Goal: Task Accomplishment & Management: Use online tool/utility

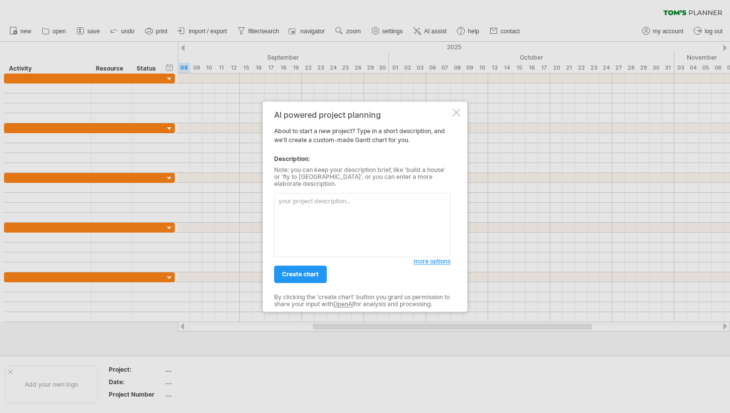
click at [365, 197] on textarea at bounding box center [362, 225] width 176 height 64
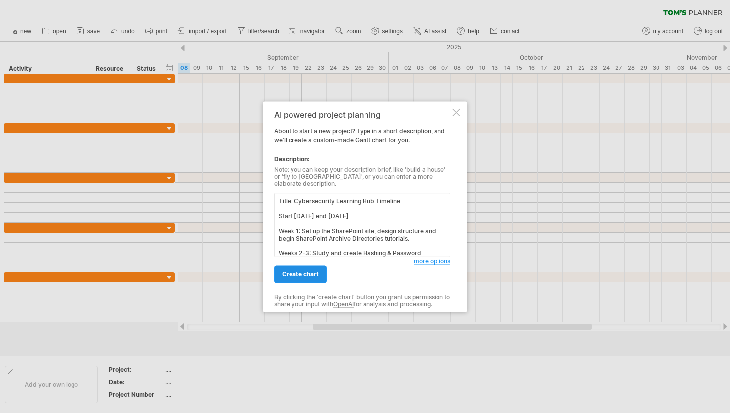
type textarea "Title: Cybersecurity Learning Hub Timeline Start [DATE] end [DATE] Week 1: Set …"
click at [304, 270] on span "create chart" at bounding box center [300, 273] width 37 height 7
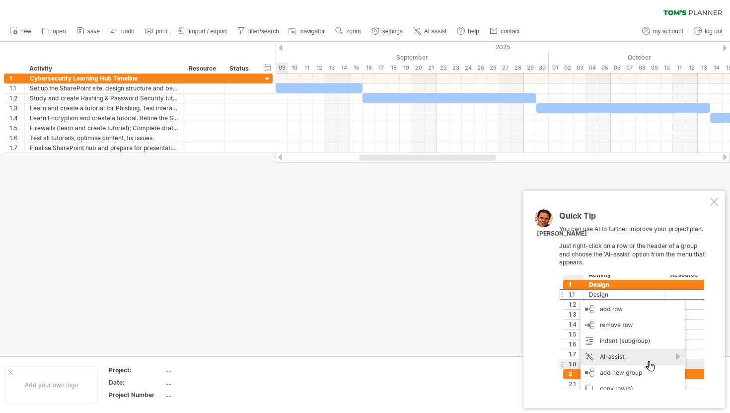
click at [715, 200] on div at bounding box center [714, 202] width 8 height 8
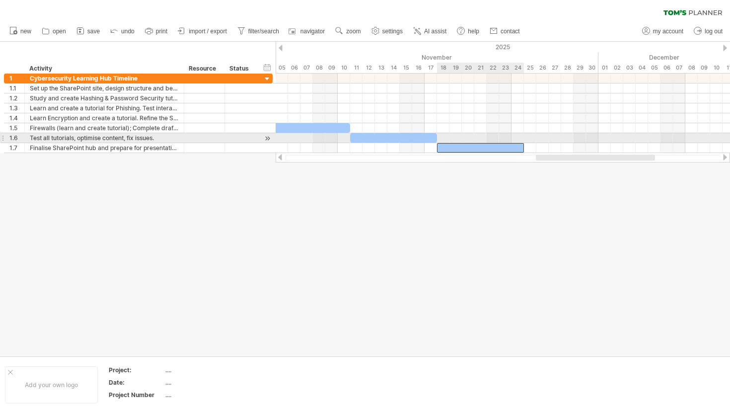
click at [499, 143] on div at bounding box center [480, 147] width 87 height 9
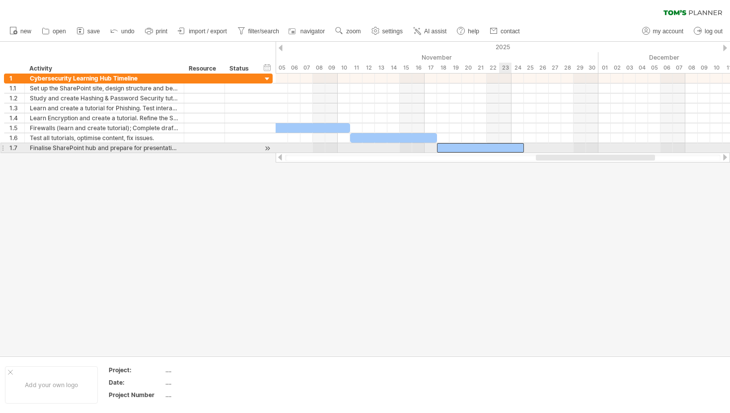
click at [505, 148] on div at bounding box center [480, 147] width 87 height 9
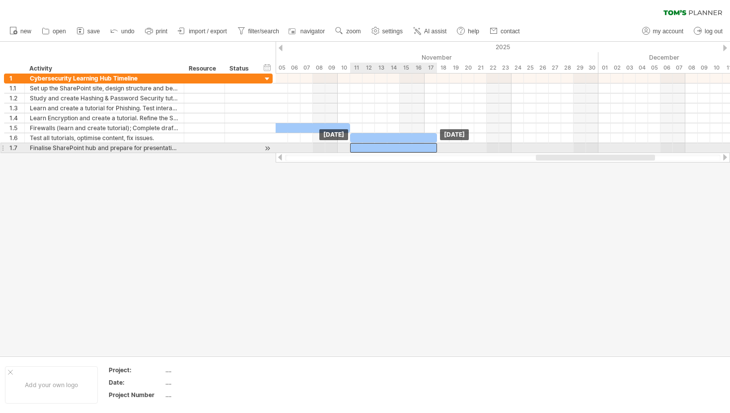
drag, startPoint x: 505, startPoint y: 148, endPoint x: 419, endPoint y: 150, distance: 86.0
click at [419, 150] on div at bounding box center [393, 147] width 87 height 9
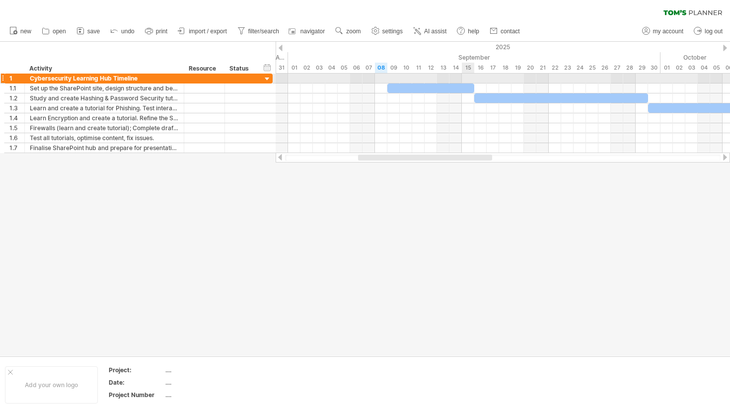
click at [463, 80] on div at bounding box center [503, 79] width 455 height 10
click at [466, 83] on div at bounding box center [431, 87] width 87 height 9
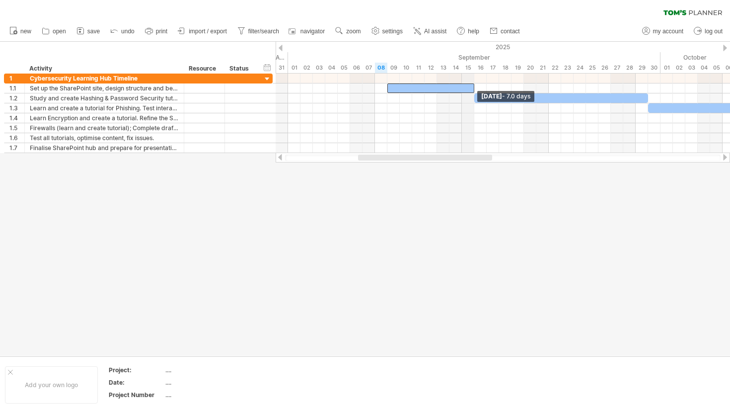
drag, startPoint x: 474, startPoint y: 85, endPoint x: 473, endPoint y: 57, distance: 28.8
click at [473, 57] on div "Trying to reach [DOMAIN_NAME] Connected again... 0% clear filter new 1" at bounding box center [365, 206] width 730 height 413
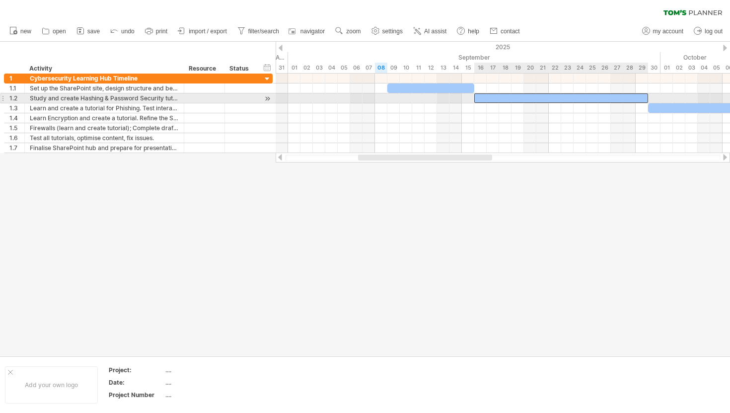
click at [523, 99] on div at bounding box center [561, 97] width 174 height 9
drag, startPoint x: 647, startPoint y: 97, endPoint x: 563, endPoint y: 102, distance: 84.1
click at [563, 102] on span at bounding box center [561, 97] width 4 height 9
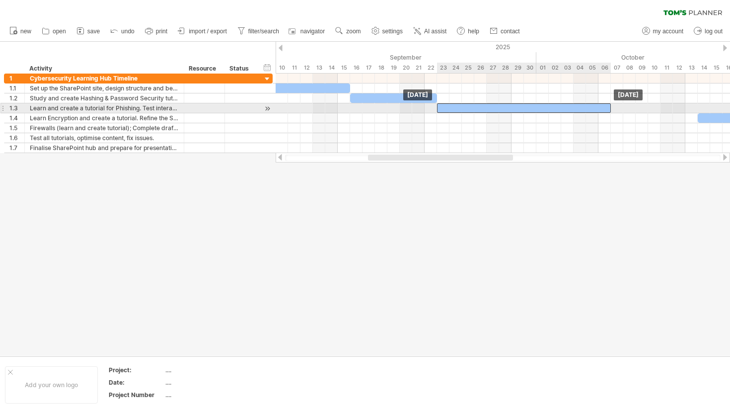
drag, startPoint x: 601, startPoint y: 108, endPoint x: 513, endPoint y: 108, distance: 88.4
click at [512, 108] on div at bounding box center [524, 107] width 174 height 9
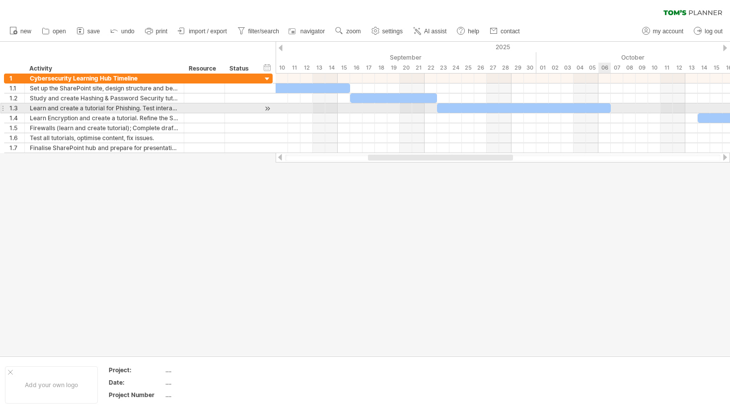
click at [600, 104] on div at bounding box center [524, 107] width 174 height 9
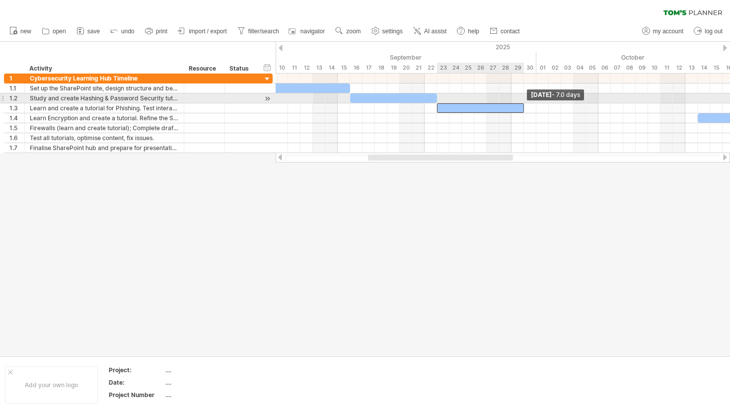
drag, startPoint x: 611, startPoint y: 107, endPoint x: 524, endPoint y: 97, distance: 87.5
click at [524, 97] on div "[DATE] - 7.0 days [DATE]" at bounding box center [503, 113] width 455 height 79
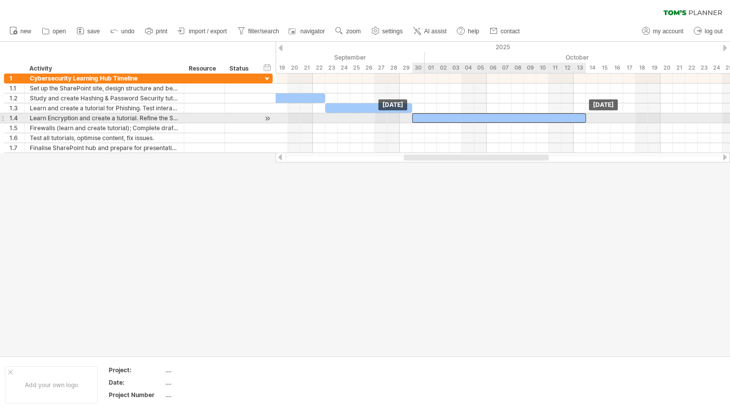
drag, startPoint x: 612, startPoint y: 114, endPoint x: 441, endPoint y: 115, distance: 171.4
click at [441, 115] on div at bounding box center [499, 117] width 174 height 9
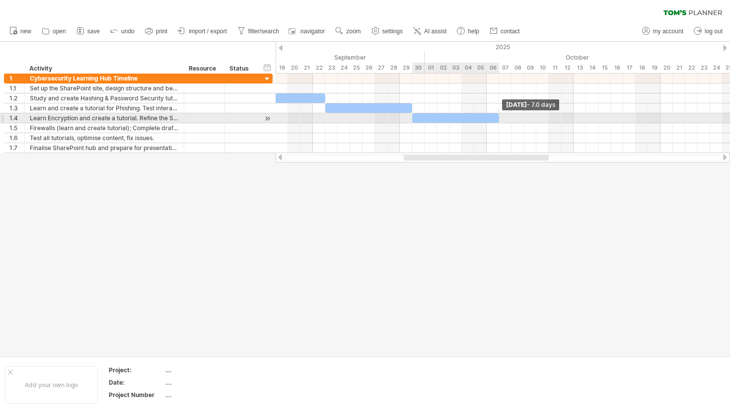
drag, startPoint x: 585, startPoint y: 118, endPoint x: 498, endPoint y: 123, distance: 87.1
click at [498, 123] on div "[DATE] - 7.0 days [DATE]" at bounding box center [503, 113] width 455 height 79
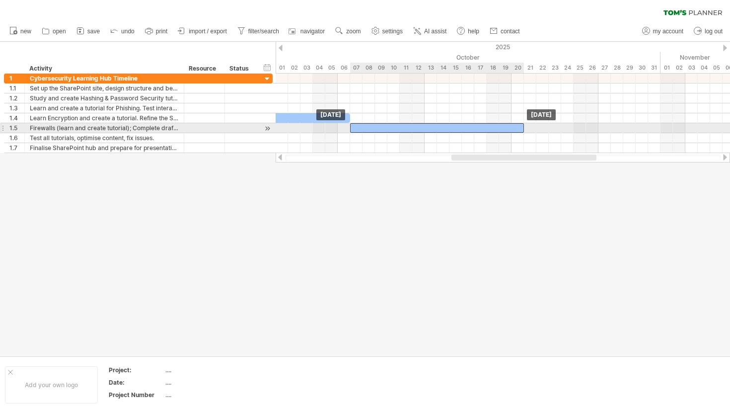
drag, startPoint x: 685, startPoint y: 128, endPoint x: 424, endPoint y: 129, distance: 260.8
click at [424, 129] on div at bounding box center [437, 127] width 174 height 9
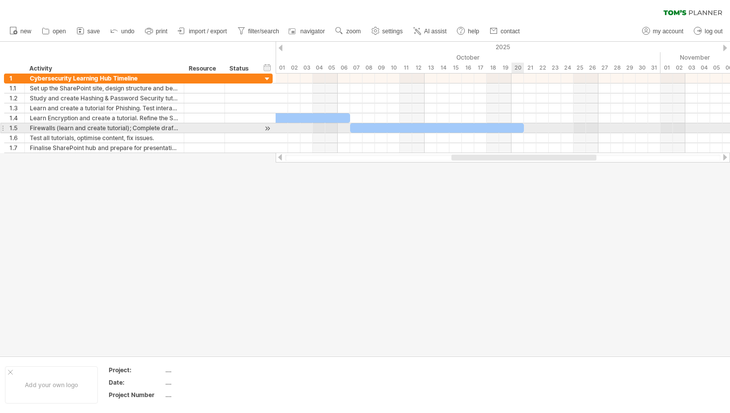
click at [519, 128] on div at bounding box center [437, 127] width 174 height 9
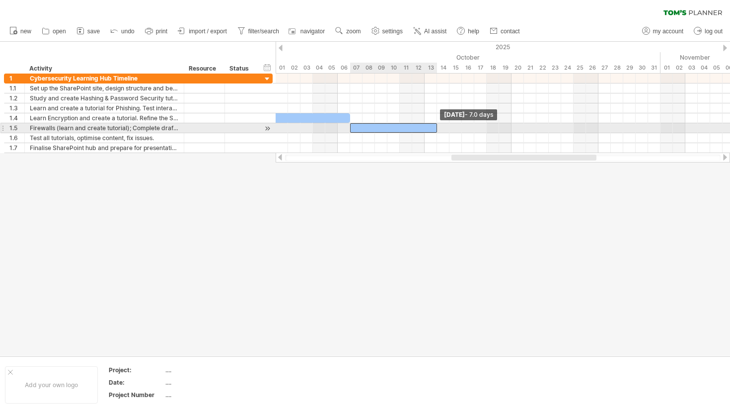
drag, startPoint x: 524, startPoint y: 129, endPoint x: 439, endPoint y: 127, distance: 84.5
click at [439, 127] on div "[DATE] - 7.0 days [DATE]" at bounding box center [503, 113] width 455 height 79
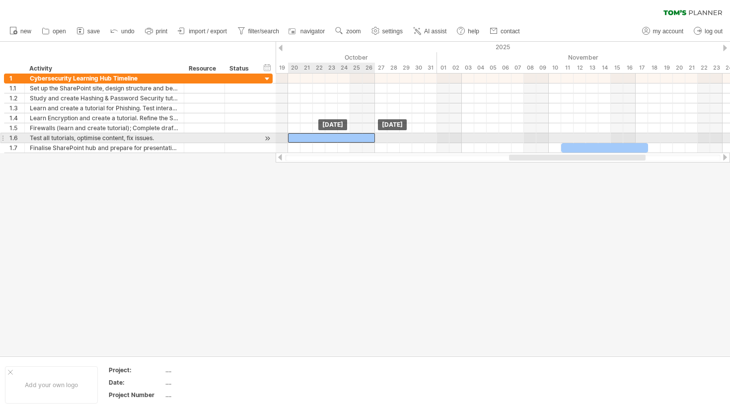
drag, startPoint x: 570, startPoint y: 136, endPoint x: 290, endPoint y: 139, distance: 280.2
click at [290, 139] on div at bounding box center [331, 137] width 87 height 9
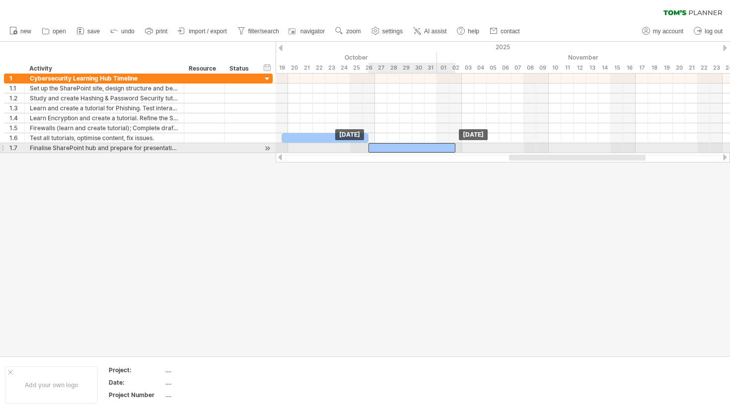
drag, startPoint x: 590, startPoint y: 146, endPoint x: 396, endPoint y: 151, distance: 194.3
click at [396, 151] on div at bounding box center [412, 147] width 87 height 9
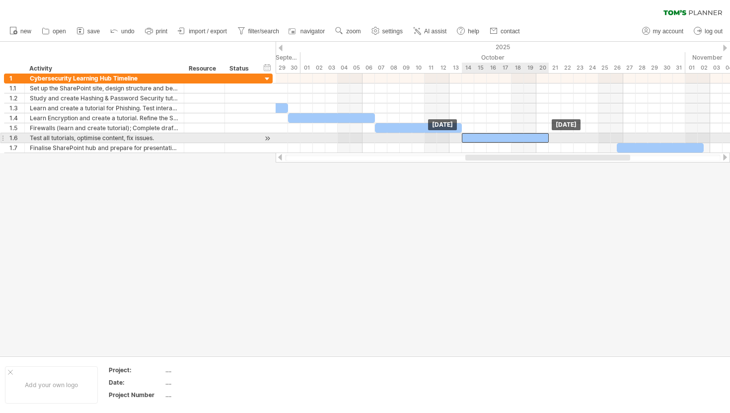
drag, startPoint x: 546, startPoint y: 140, endPoint x: 478, endPoint y: 139, distance: 68.1
click at [478, 139] on div at bounding box center [505, 137] width 87 height 9
click at [546, 134] on div at bounding box center [505, 137] width 87 height 9
click at [548, 135] on span at bounding box center [549, 137] width 4 height 9
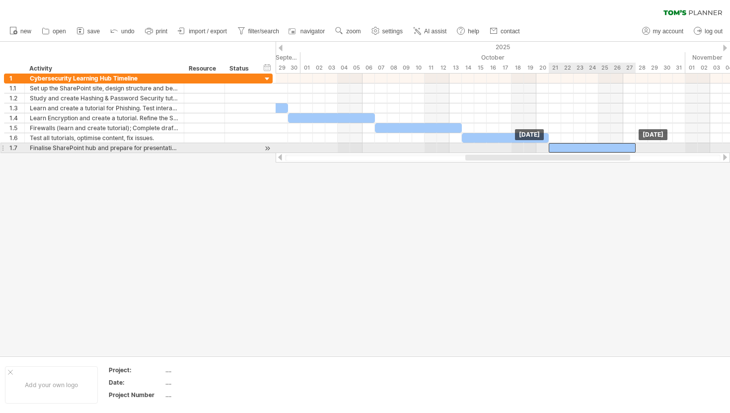
drag, startPoint x: 642, startPoint y: 149, endPoint x: 571, endPoint y: 152, distance: 71.1
click at [571, 152] on div at bounding box center [592, 147] width 87 height 9
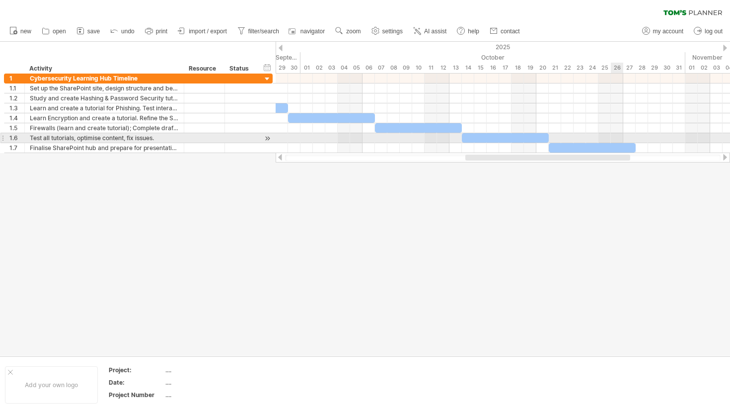
click at [616, 141] on div at bounding box center [503, 138] width 455 height 10
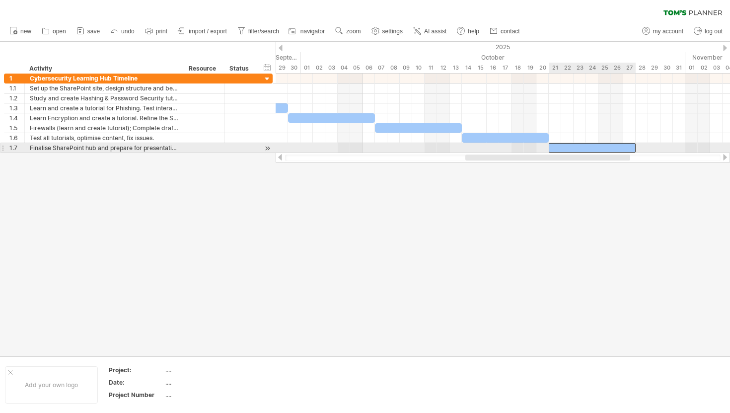
click at [630, 149] on div at bounding box center [592, 147] width 87 height 9
click at [633, 149] on div at bounding box center [592, 147] width 87 height 9
click at [634, 148] on span at bounding box center [636, 147] width 4 height 9
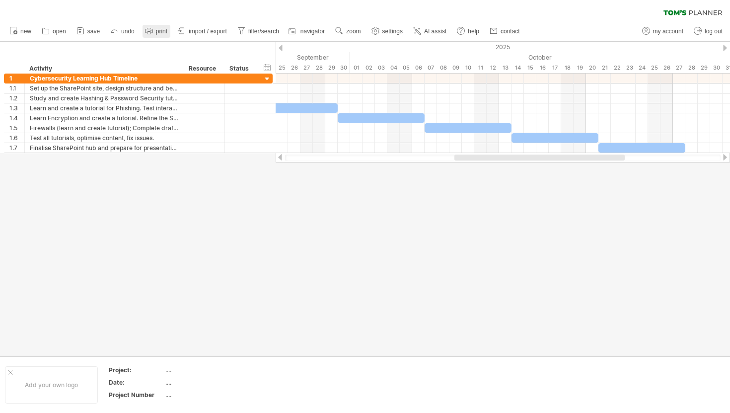
click at [166, 29] on span "print" at bounding box center [161, 31] width 11 height 7
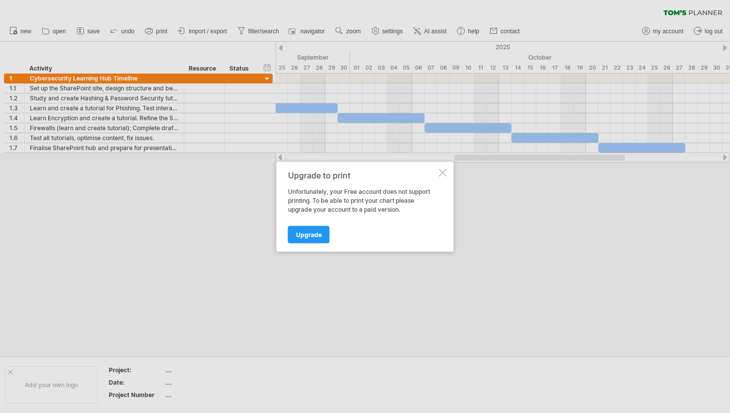
click at [445, 172] on div at bounding box center [443, 172] width 8 height 8
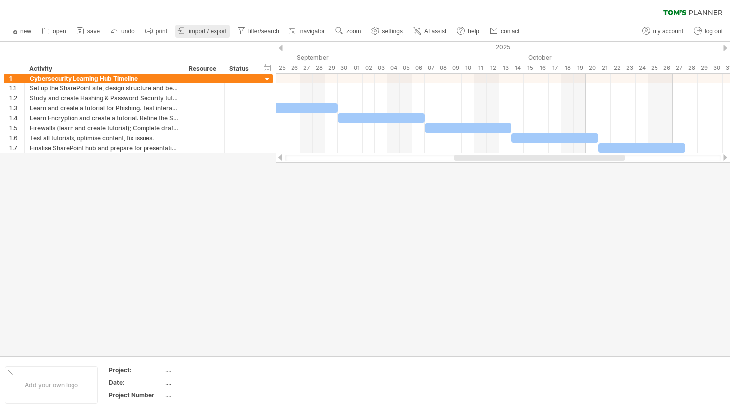
click at [201, 32] on span "import / export" at bounding box center [208, 31] width 38 height 7
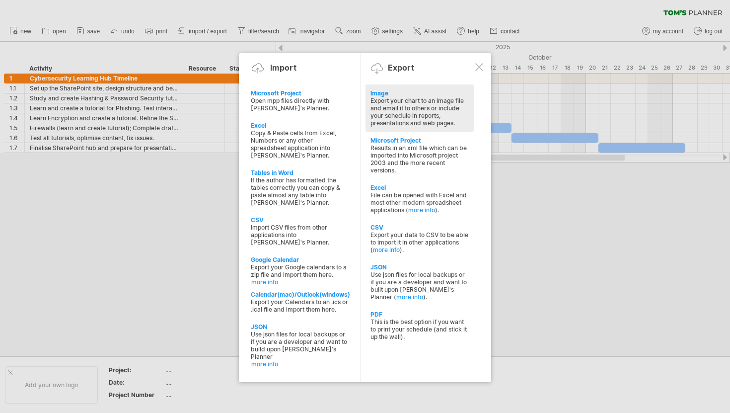
click at [405, 106] on div "Export your chart to an image file and email it to others or include your sched…" at bounding box center [420, 112] width 98 height 30
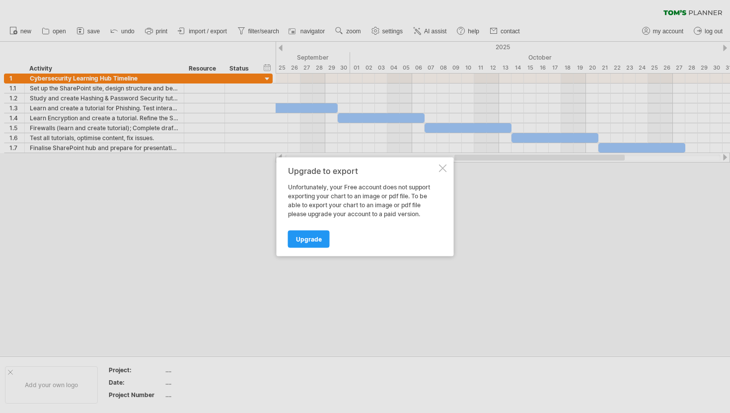
click at [445, 164] on div at bounding box center [443, 168] width 8 height 8
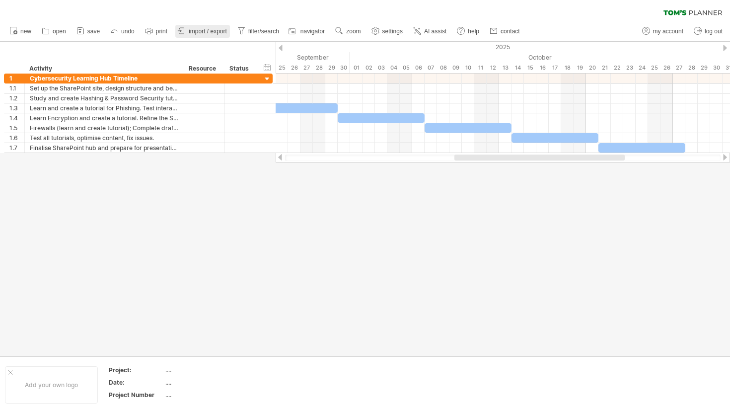
click at [208, 34] on span "import / export" at bounding box center [208, 31] width 38 height 7
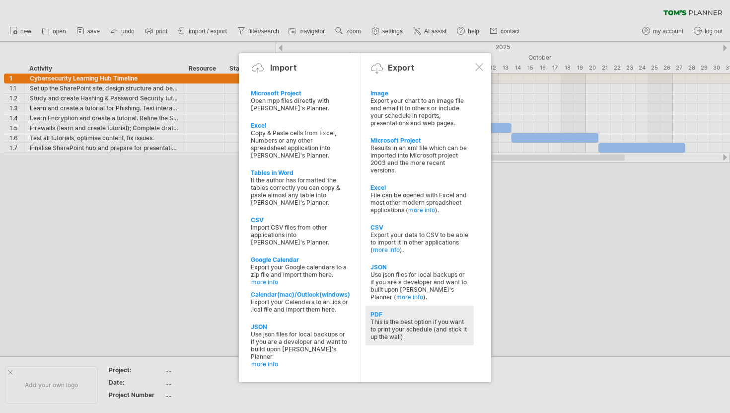
click at [409, 319] on div "This is the best option if you want to print your schedule (and stick it up the…" at bounding box center [420, 329] width 98 height 22
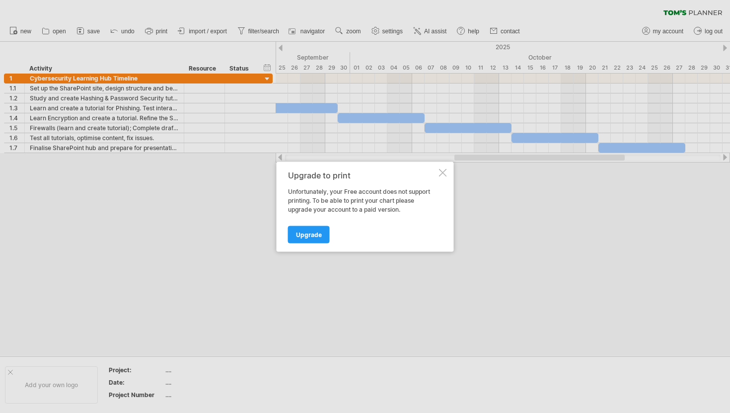
click at [446, 168] on div at bounding box center [443, 172] width 8 height 8
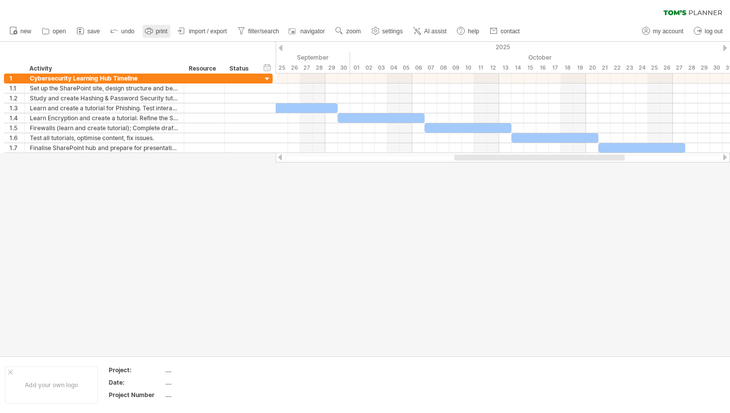
click at [150, 28] on rect at bounding box center [148, 28] width 3 height 1
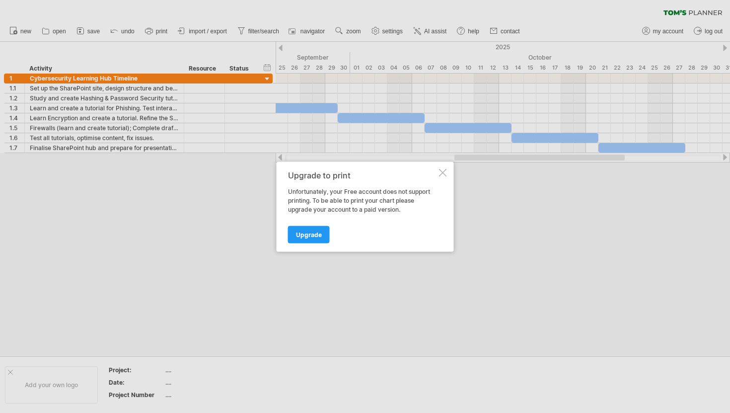
click at [444, 171] on div at bounding box center [443, 172] width 8 height 8
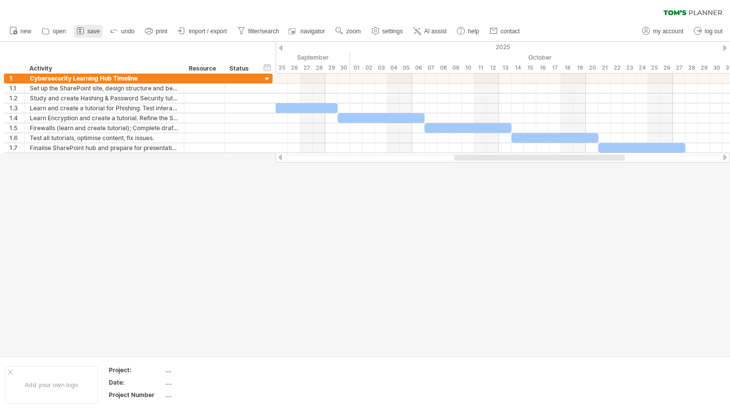
click at [90, 31] on span "save" at bounding box center [93, 31] width 12 height 7
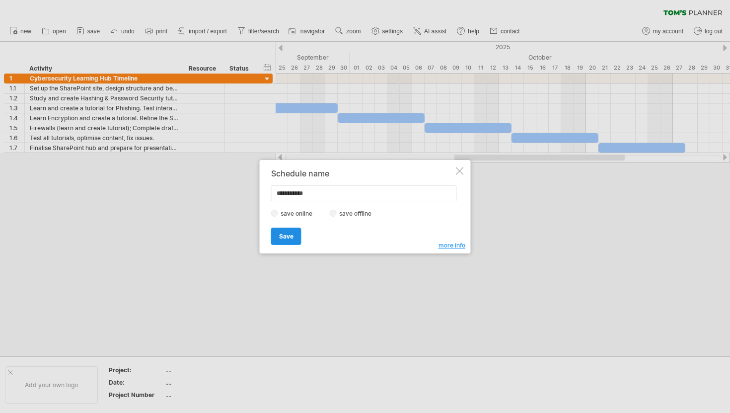
click at [281, 239] on span "Save" at bounding box center [286, 236] width 14 height 7
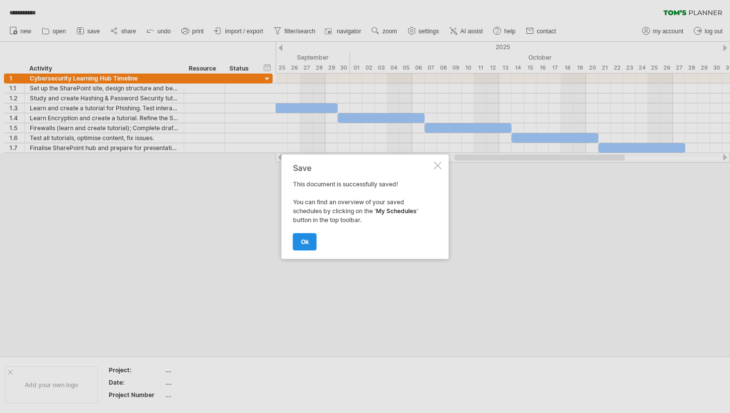
click at [302, 240] on span "ok" at bounding box center [305, 241] width 8 height 7
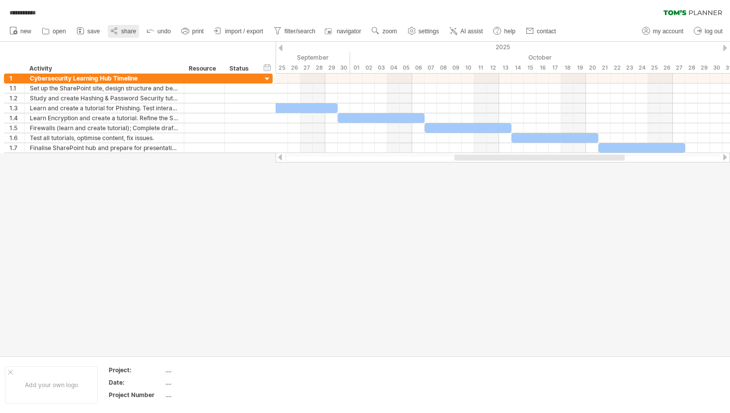
click at [132, 32] on span "share" at bounding box center [128, 31] width 15 height 7
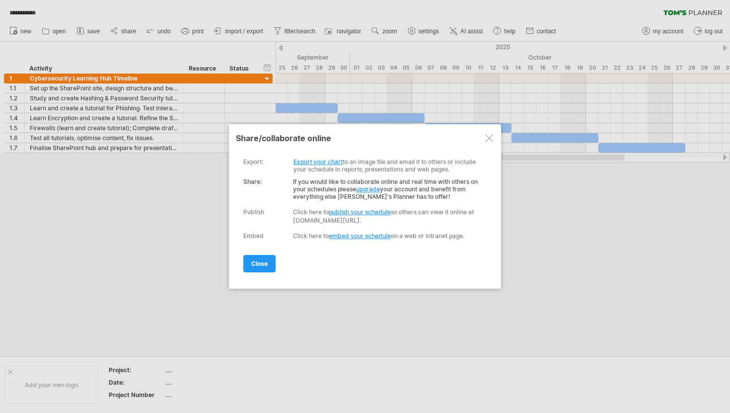
click at [320, 162] on link "Export your chart" at bounding box center [318, 161] width 49 height 7
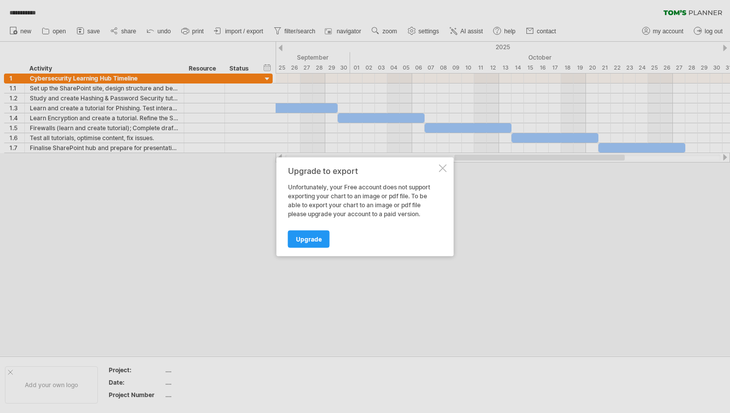
click at [448, 167] on div "Upgrade to export Unfortunately, your Free account does not support exporting y…" at bounding box center [365, 206] width 177 height 99
click at [445, 171] on div at bounding box center [443, 168] width 8 height 8
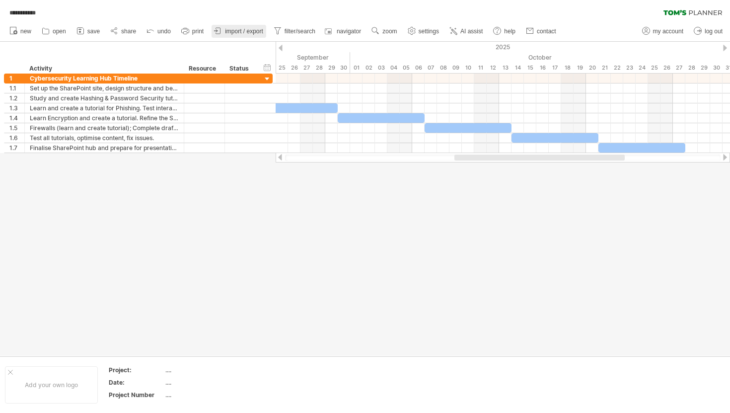
click at [234, 33] on span "import / export" at bounding box center [244, 31] width 38 height 7
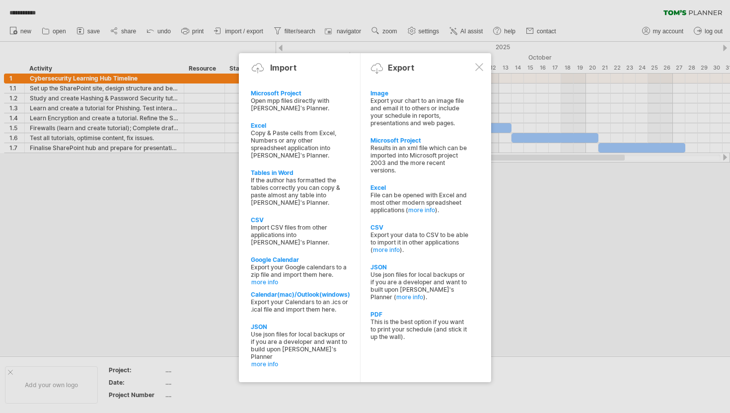
type input "**********"
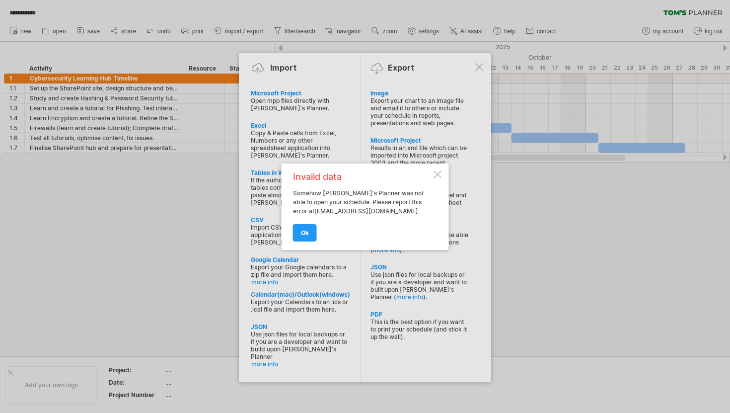
click at [424, 180] on div "Invalid data" at bounding box center [362, 176] width 139 height 9
click at [427, 176] on div "Invalid data" at bounding box center [362, 176] width 139 height 9
click at [436, 171] on div at bounding box center [438, 174] width 8 height 8
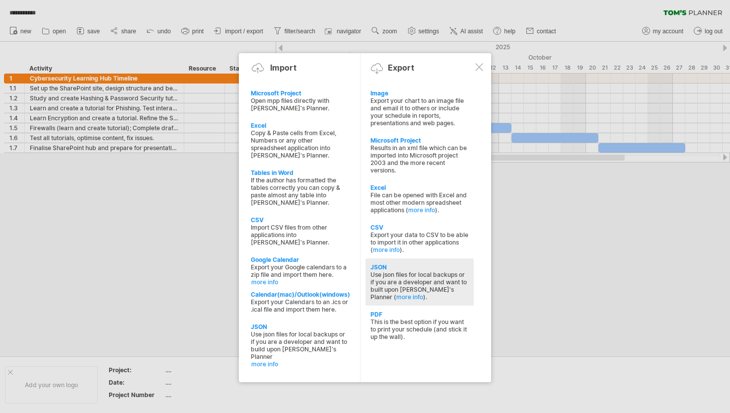
drag, startPoint x: 386, startPoint y: 138, endPoint x: 395, endPoint y: 268, distance: 130.5
click at [395, 268] on div "Image Export your chart to an image file and email it to others or include your…" at bounding box center [425, 225] width 120 height 283
click at [395, 271] on div "Use json files for local backups or if you are a developer and want to built up…" at bounding box center [420, 286] width 98 height 30
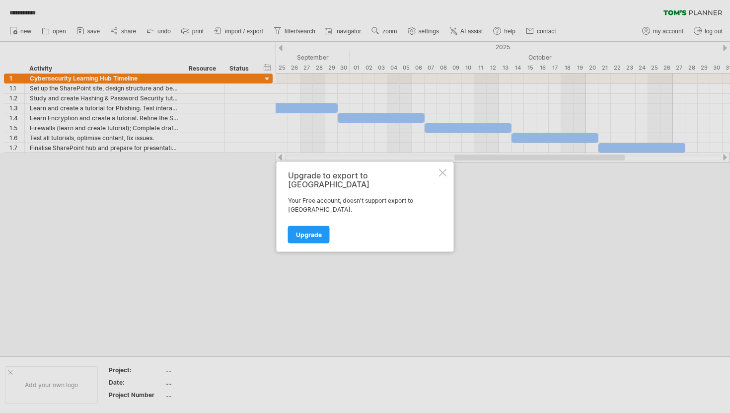
click at [438, 184] on div "Upgrade to export to JSON Your Free account, doesn't support export to [GEOGRAP…" at bounding box center [365, 206] width 177 height 90
click at [444, 176] on div at bounding box center [443, 172] width 8 height 8
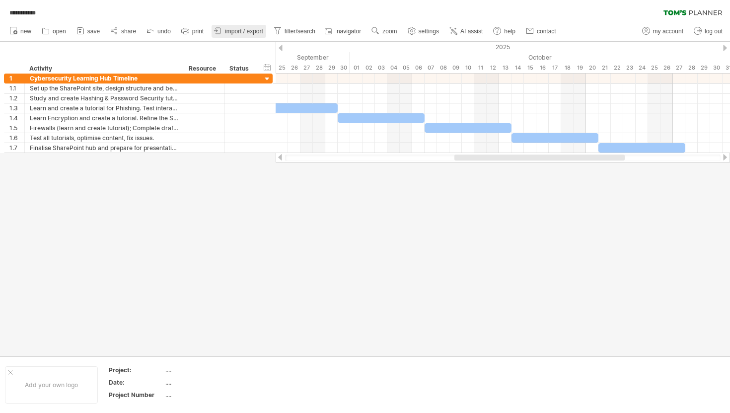
click at [243, 30] on span "import / export" at bounding box center [244, 31] width 38 height 7
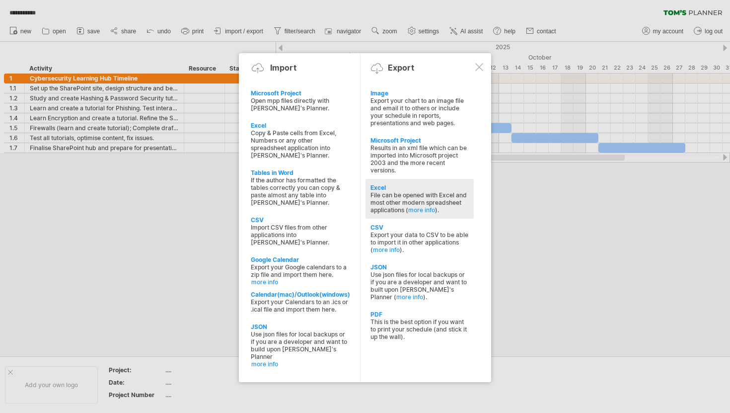
click at [381, 191] on div "File can be opened with Excel and most other modern spreadsheet applications ( …" at bounding box center [420, 202] width 98 height 22
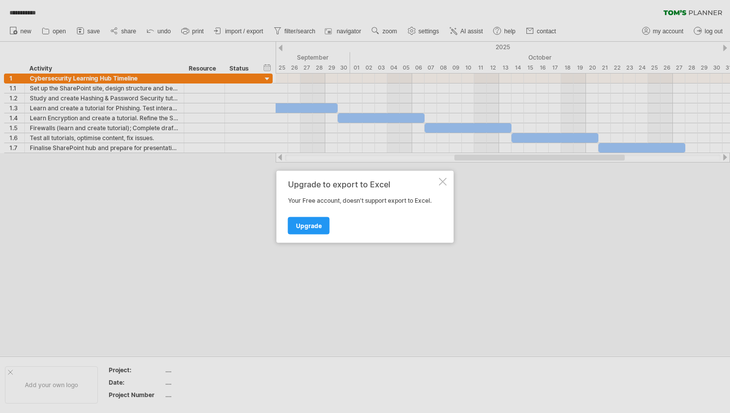
drag, startPoint x: 449, startPoint y: 176, endPoint x: 289, endPoint y: 242, distance: 173.1
click at [289, 242] on div "**********" at bounding box center [365, 206] width 730 height 413
click at [301, 224] on span "Upgrade" at bounding box center [309, 225] width 26 height 7
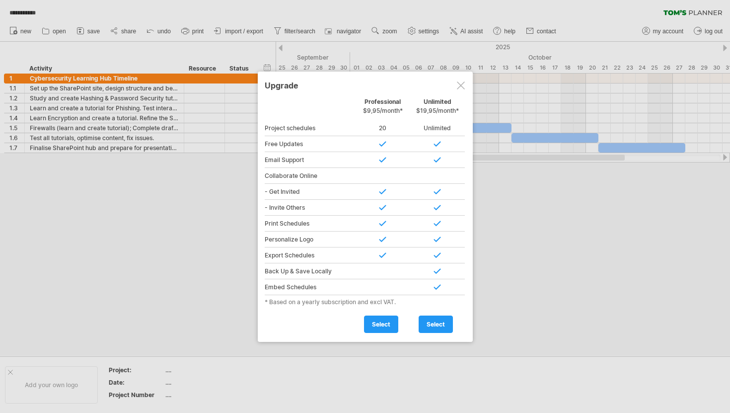
click at [460, 88] on div at bounding box center [461, 85] width 8 height 8
